Goal: Use online tool/utility: Utilize a website feature to perform a specific function

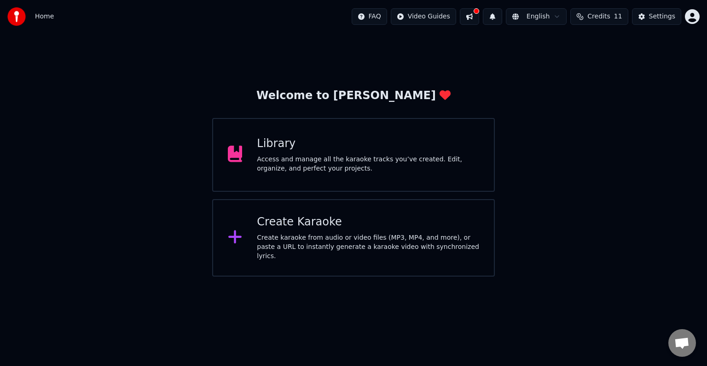
click at [562, 11] on html "Home FAQ Video Guides English Credits 11 Settings Welcome to Youka Library Acce…" at bounding box center [353, 138] width 707 height 276
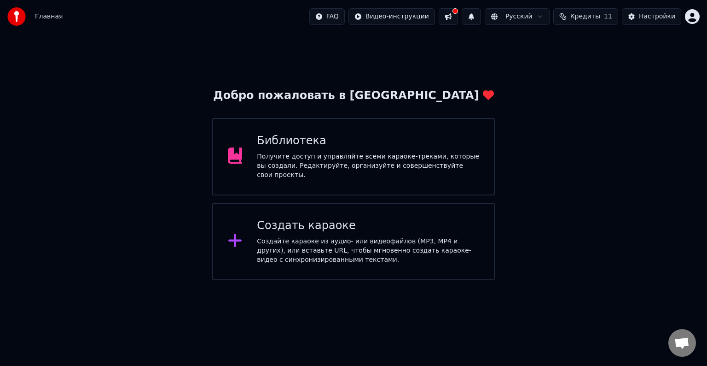
click at [308, 225] on div "Создать караоке" at bounding box center [368, 225] width 222 height 15
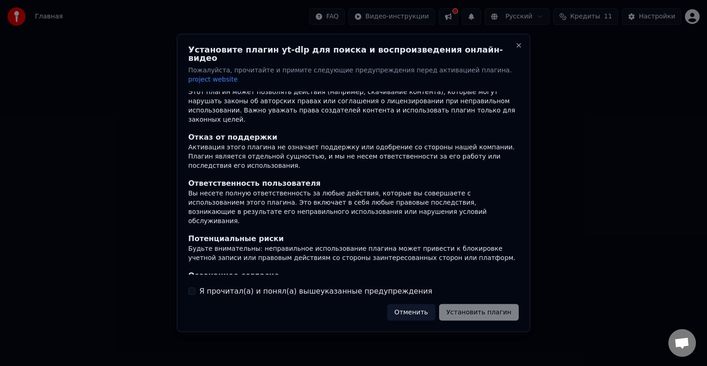
scroll to position [58, 0]
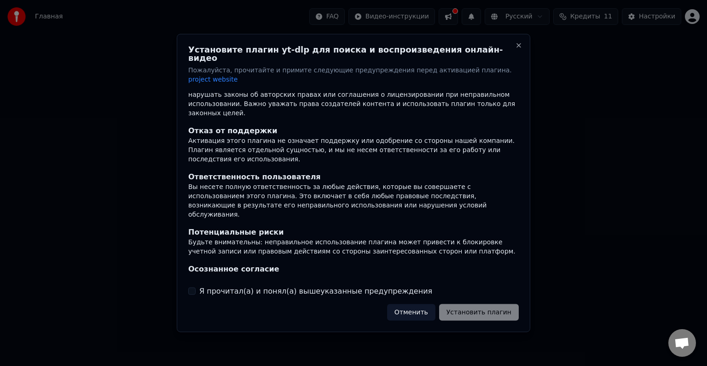
click at [197, 285] on div "Я прочитал(а) и понял(а) вышеуказанные предупреждения" at bounding box center [353, 290] width 331 height 11
click at [193, 287] on button "Я прочитал(а) и понял(а) вышеуказанные предупреждения" at bounding box center [191, 290] width 7 height 7
click at [475, 303] on button "Установить плагин" at bounding box center [479, 311] width 80 height 17
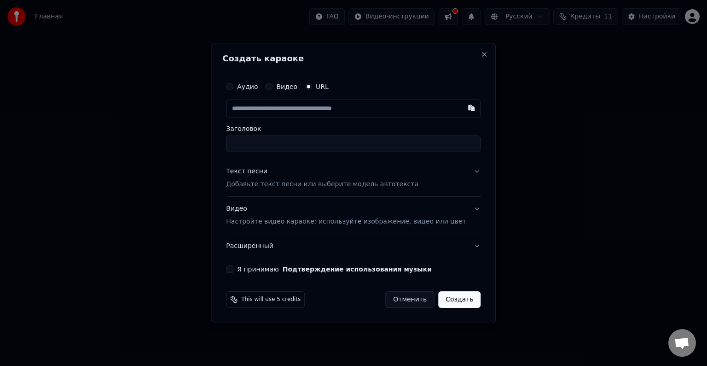
click at [258, 85] on label "Аудио" at bounding box center [247, 86] width 21 height 6
click at [233, 85] on button "Аудио" at bounding box center [229, 86] width 7 height 7
click at [276, 109] on div "Выбрать файл" at bounding box center [259, 108] width 64 height 17
